Goal: Task Accomplishment & Management: Manage account settings

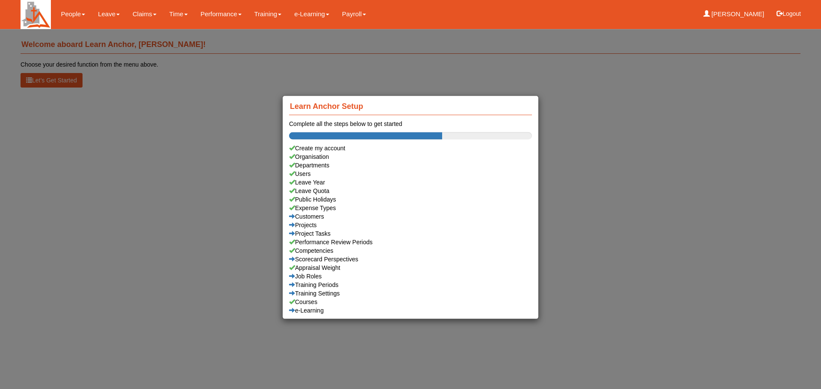
click at [219, 137] on div "Learn Anchor Setup Complete all the steps below to get started Create my accoun…" at bounding box center [410, 194] width 821 height 389
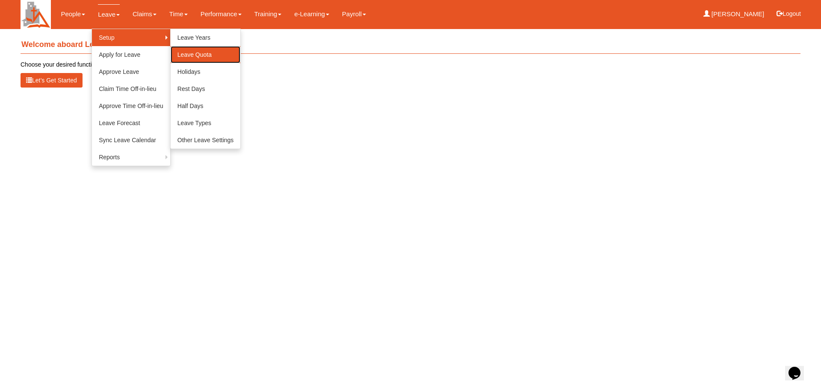
click at [210, 52] on link "Leave Quota" at bounding box center [206, 54] width 70 height 17
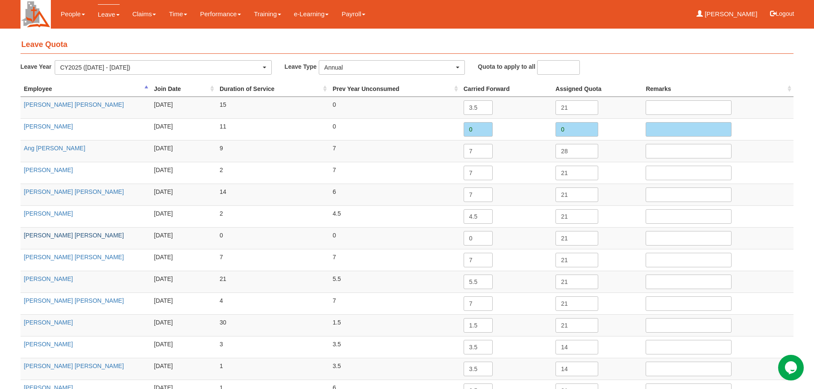
click at [54, 239] on td "[PERSON_NAME] [PERSON_NAME]" at bounding box center [86, 238] width 130 height 22
click at [56, 236] on link "[PERSON_NAME] [PERSON_NAME]" at bounding box center [74, 235] width 100 height 7
click at [457, 67] on span "button" at bounding box center [457, 68] width 3 height 2
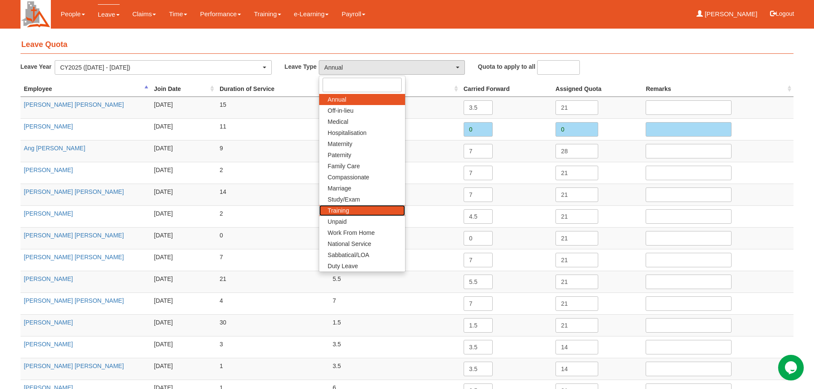
click at [356, 213] on link "Training" at bounding box center [362, 210] width 86 height 11
select select "14"
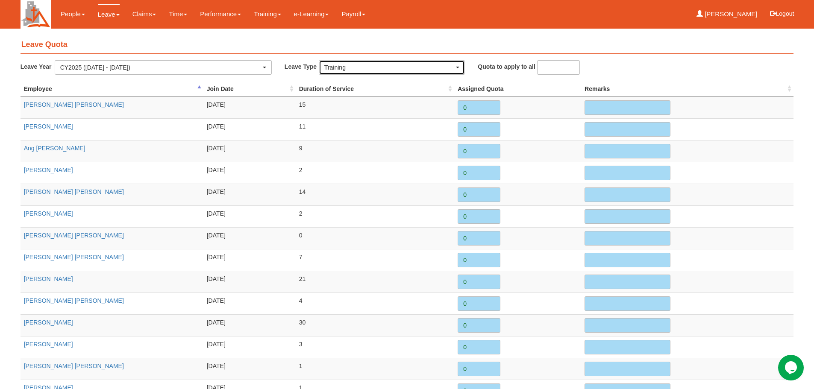
click at [459, 65] on div "Training" at bounding box center [391, 67] width 135 height 9
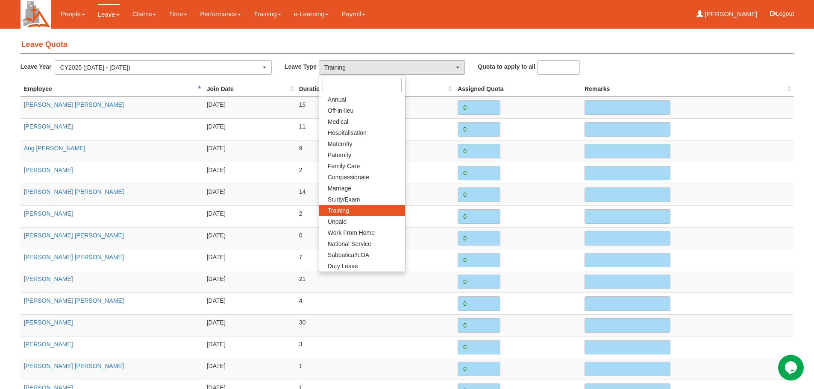
click at [255, 37] on h4 "Leave Quota" at bounding box center [408, 45] width 774 height 18
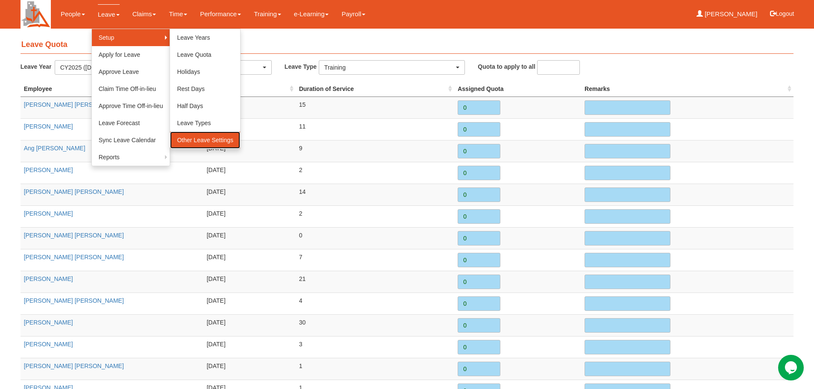
click at [215, 135] on link "Other Leave Settings" at bounding box center [205, 140] width 70 height 17
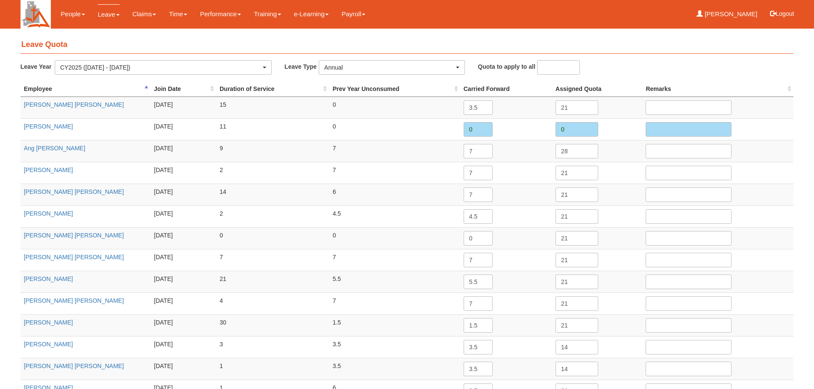
select select "14"
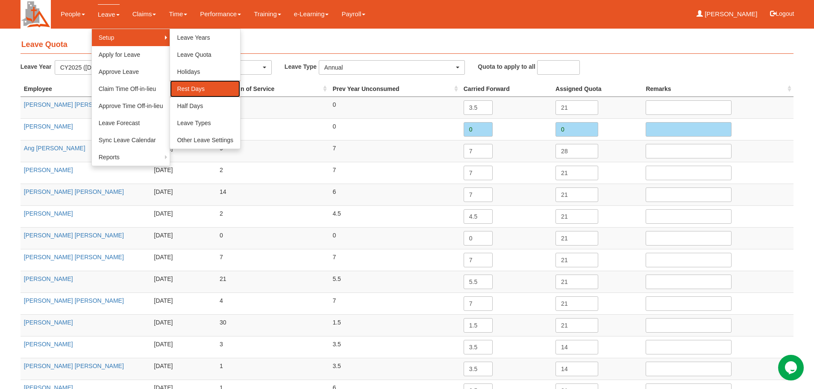
click at [200, 88] on link "Rest Days" at bounding box center [205, 88] width 70 height 17
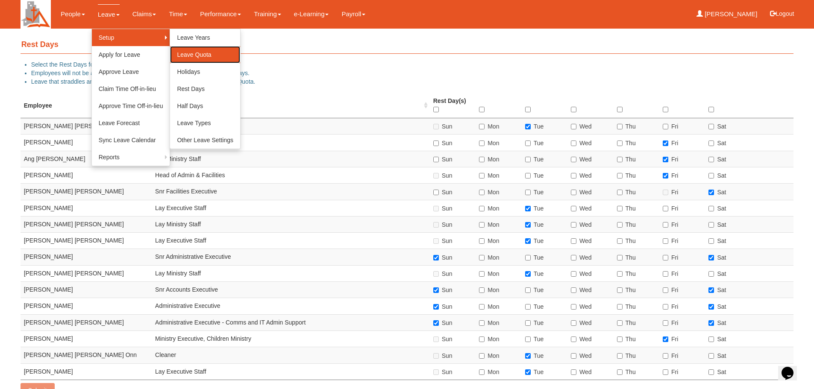
click at [213, 53] on link "Leave Quota" at bounding box center [205, 54] width 70 height 17
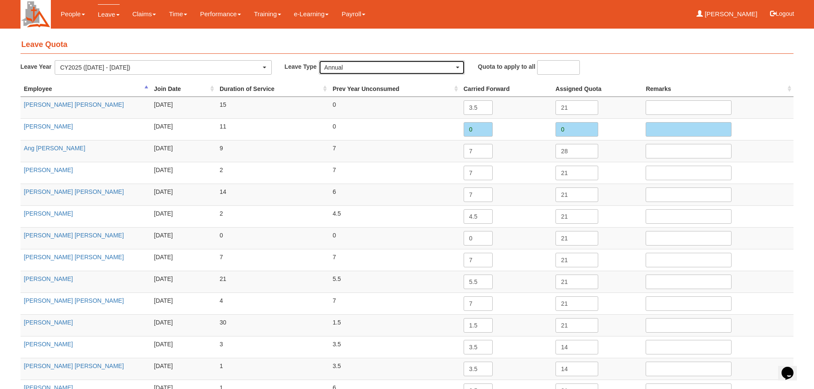
click at [460, 70] on div "Annual" at bounding box center [391, 68] width 145 height 14
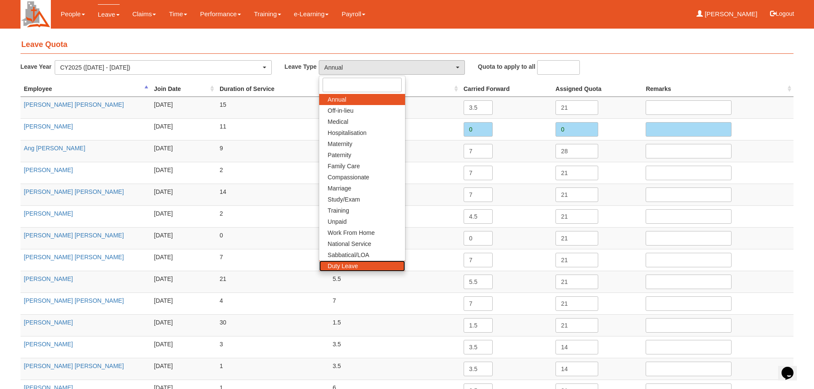
click at [350, 266] on span "Duty Leave" at bounding box center [343, 266] width 30 height 9
select select "25"
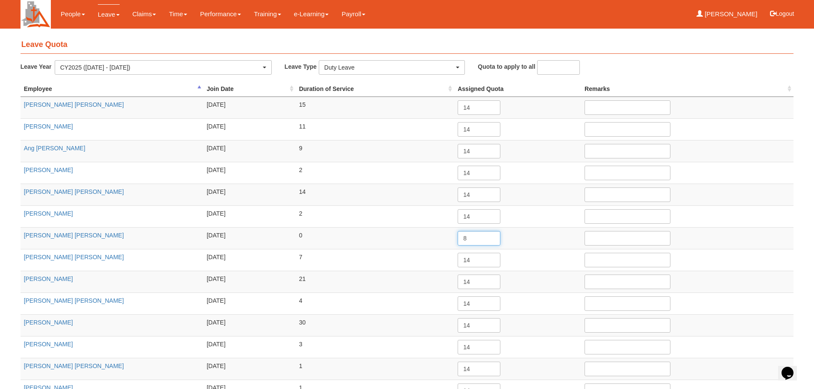
click at [490, 236] on input "8" at bounding box center [479, 238] width 43 height 15
click at [490, 236] on input "9" at bounding box center [479, 238] width 43 height 15
click at [491, 236] on input "10" at bounding box center [479, 238] width 43 height 15
click at [491, 235] on input "11" at bounding box center [479, 238] width 43 height 15
click at [491, 235] on input "12" at bounding box center [479, 238] width 43 height 15
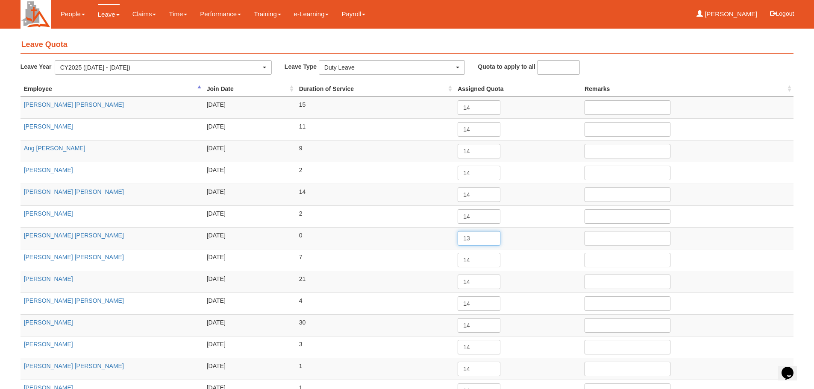
click at [491, 235] on input "13" at bounding box center [479, 238] width 43 height 15
type input "14"
click at [491, 235] on input "14" at bounding box center [479, 238] width 43 height 15
click at [537, 227] on td "14" at bounding box center [517, 217] width 127 height 22
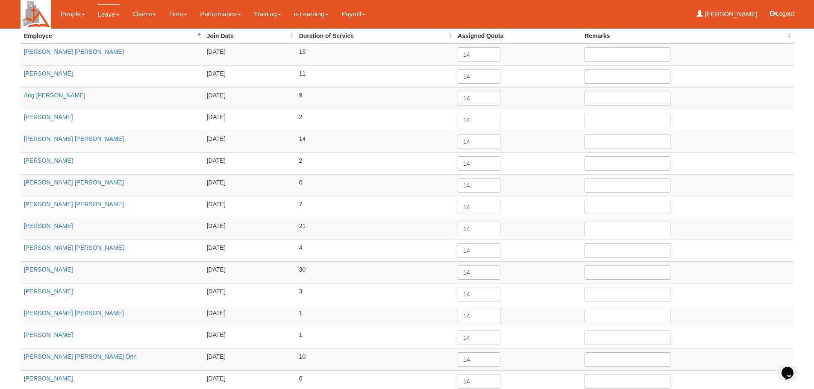
scroll to position [108, 0]
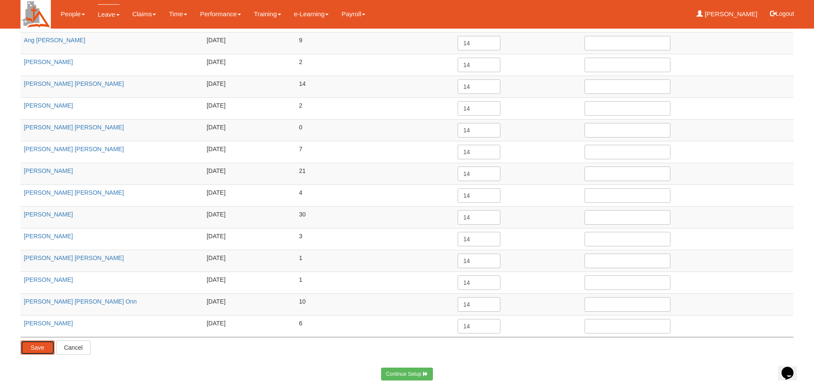
click at [47, 347] on input "Save" at bounding box center [38, 348] width 34 height 15
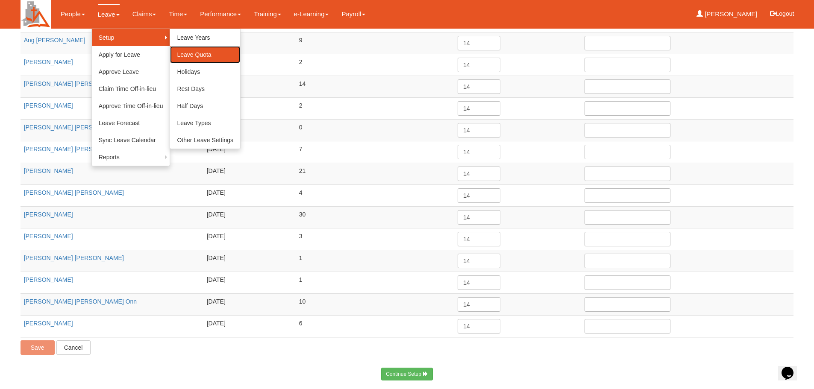
click at [209, 54] on link "Leave Quota" at bounding box center [205, 54] width 70 height 17
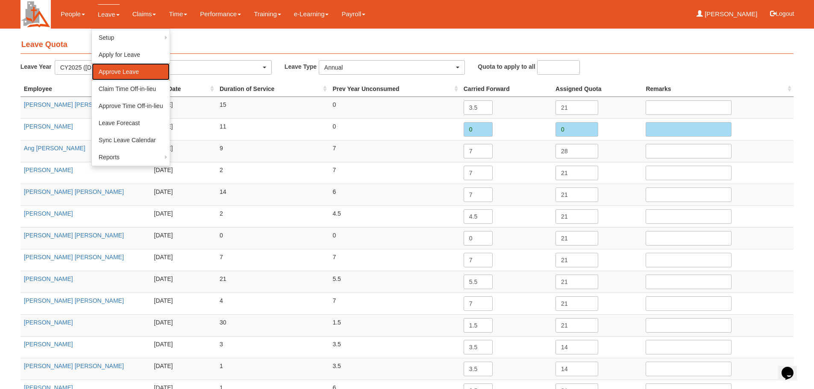
click at [112, 73] on link "Approve Leave" at bounding box center [131, 71] width 78 height 17
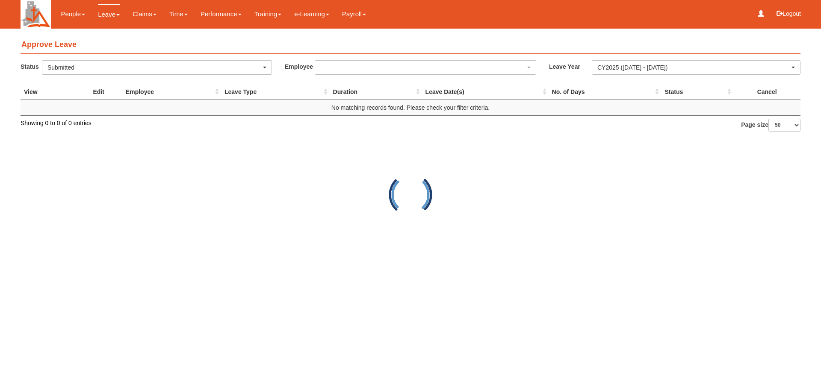
select select "50"
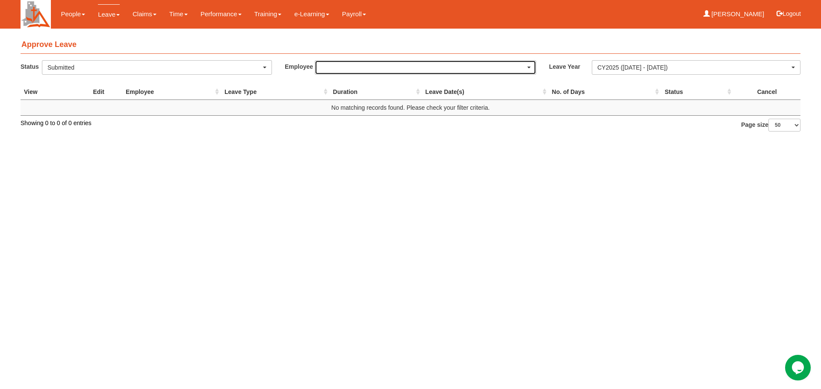
click at [531, 68] on div "button" at bounding box center [425, 68] width 221 height 14
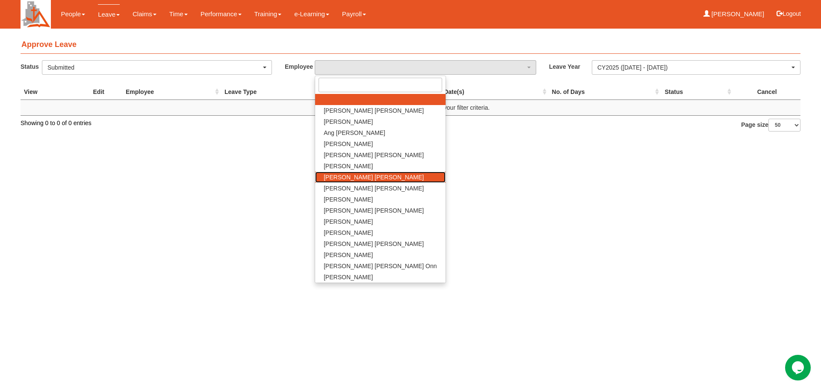
click at [357, 179] on span "[PERSON_NAME] [PERSON_NAME]" at bounding box center [374, 177] width 100 height 9
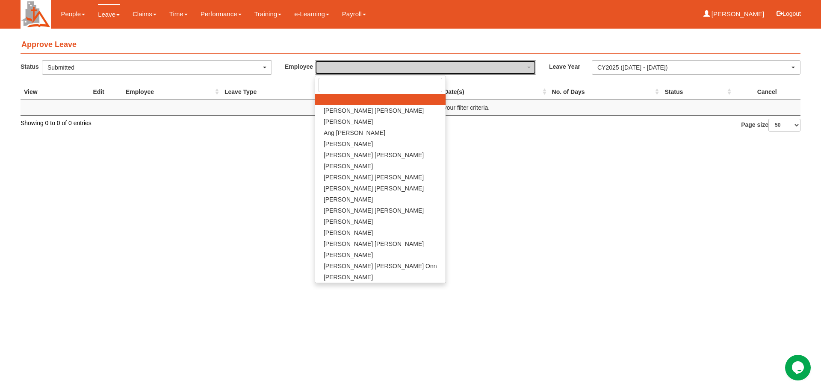
select select "8082e7fa-7102-48fb-96c6-2973b730975d"
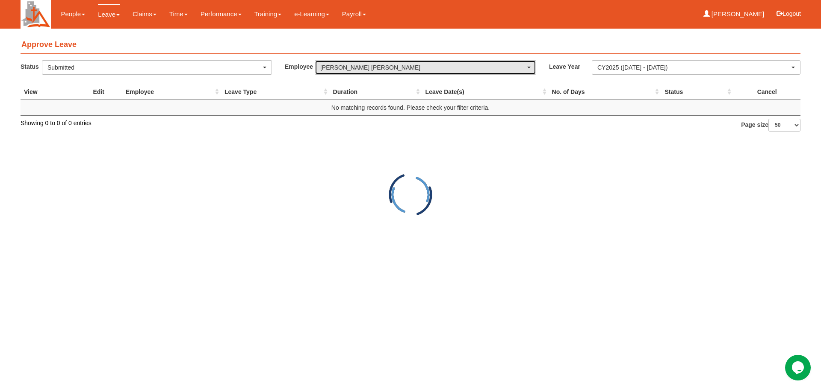
select select "50"
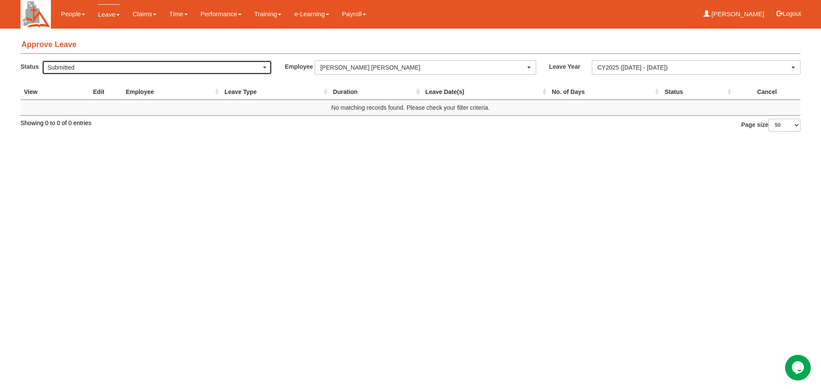
click at [266, 66] on div "Submitted" at bounding box center [156, 68] width 229 height 14
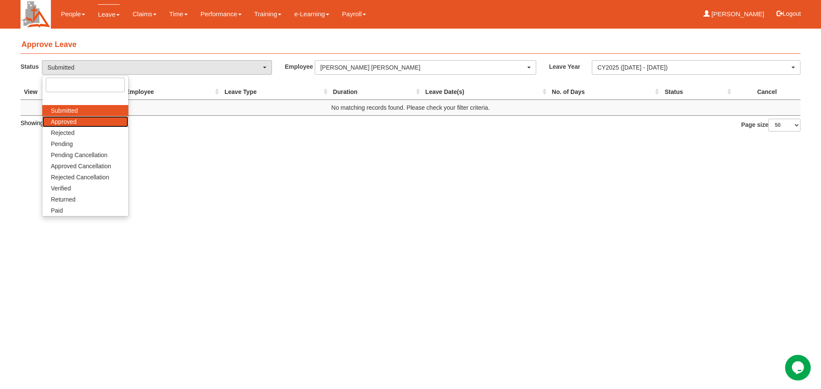
click at [74, 121] on span "Approved" at bounding box center [64, 122] width 26 height 9
select select "Approved"
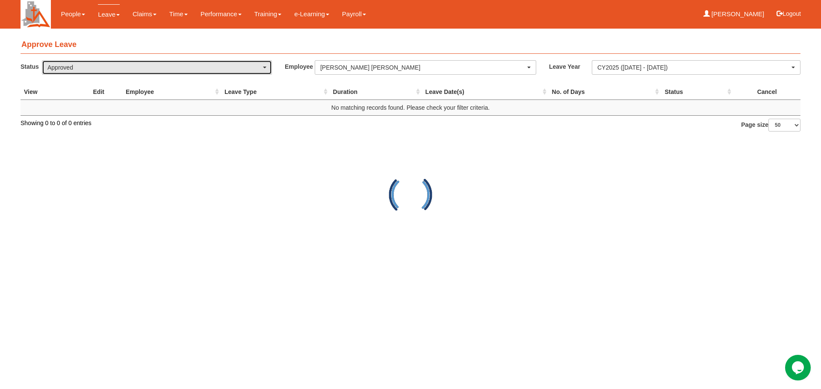
select select "50"
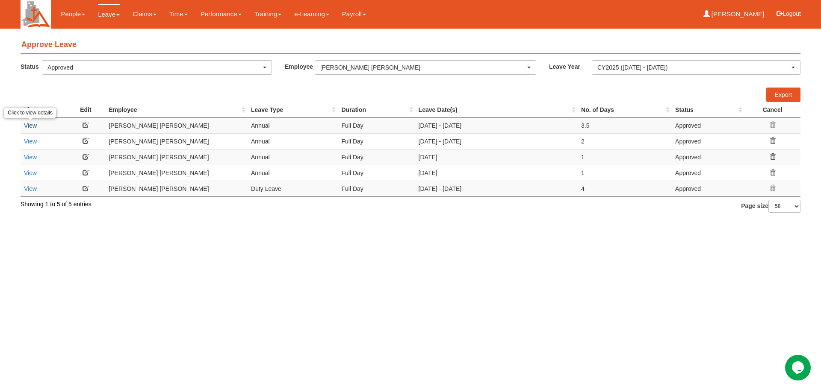
click at [30, 127] on link "View" at bounding box center [30, 125] width 13 height 7
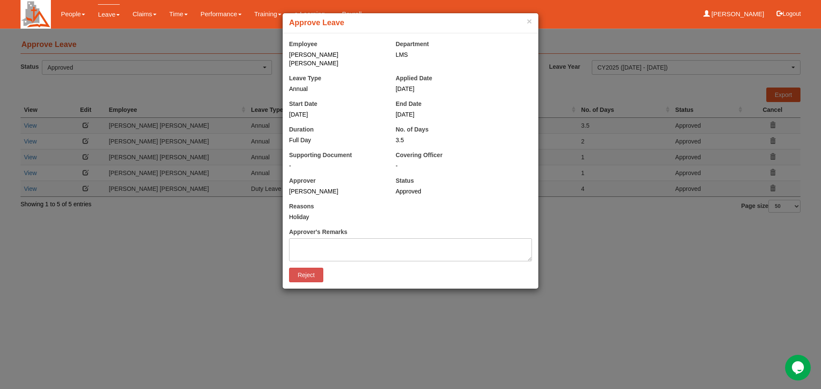
click at [679, 274] on div "× Approve Leave Employee [PERSON_NAME] [PERSON_NAME] Department LMS Leave Type …" at bounding box center [410, 194] width 821 height 389
click at [528, 22] on button "×" at bounding box center [529, 21] width 5 height 9
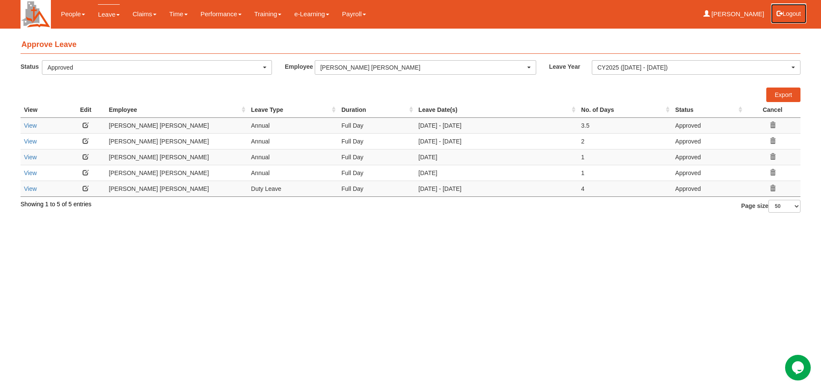
click at [785, 12] on button "Logout" at bounding box center [788, 13] width 36 height 21
